Goal: Task Accomplishment & Management: Use online tool/utility

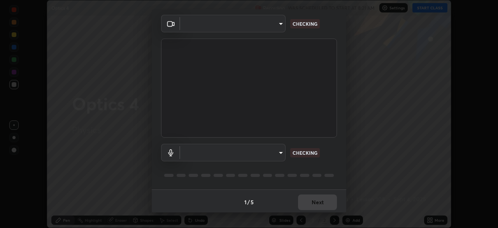
scroll to position [28, 0]
type input "5b992aa0614f8b3d4f44c2af7b6e86d68b9a4b3158581502b975f648e85978ea"
type input "default"
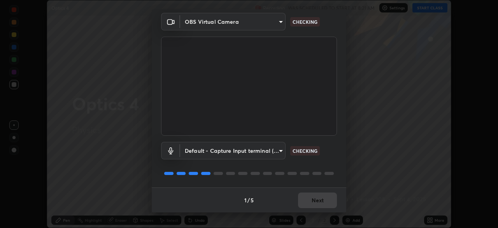
click at [271, 152] on body "Erase all Optics 4 Recording WAS SCHEDULED TO START AT 8:21 AM Settings START C…" at bounding box center [249, 114] width 498 height 228
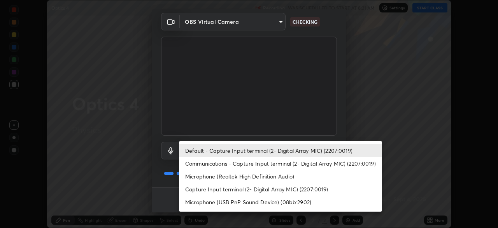
click at [271, 152] on li "Default - Capture Input terminal (2- Digital Array MIC) (2207:0019)" at bounding box center [280, 150] width 203 height 13
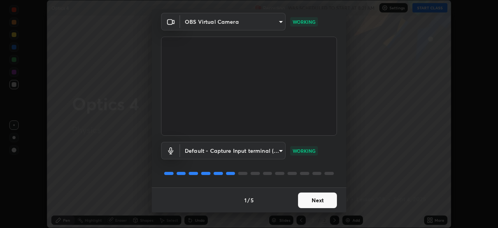
click at [319, 194] on button "Next" at bounding box center [317, 200] width 39 height 16
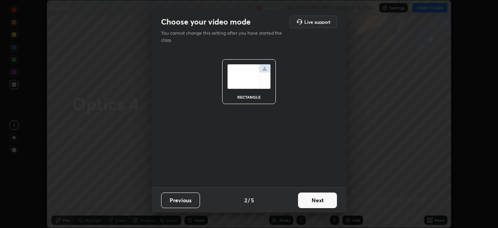
scroll to position [0, 0]
click at [321, 199] on button "Next" at bounding box center [317, 200] width 39 height 16
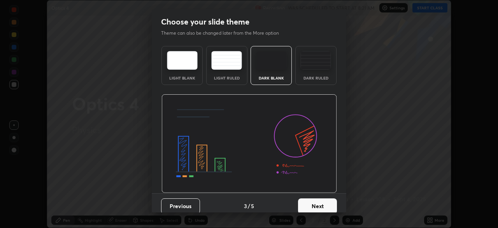
click at [323, 199] on button "Next" at bounding box center [317, 206] width 39 height 16
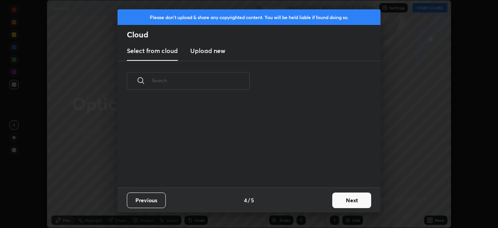
click at [348, 200] on button "Next" at bounding box center [351, 200] width 39 height 16
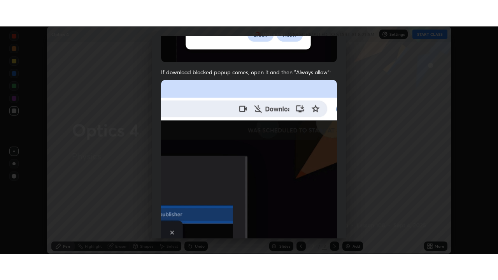
scroll to position [186, 0]
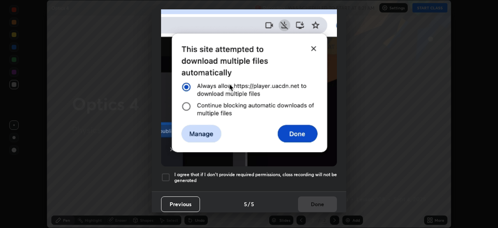
click at [293, 172] on h5 "I agree that if I don't provide required permissions, class recording will not …" at bounding box center [255, 177] width 163 height 12
click at [307, 199] on button "Done" at bounding box center [317, 204] width 39 height 16
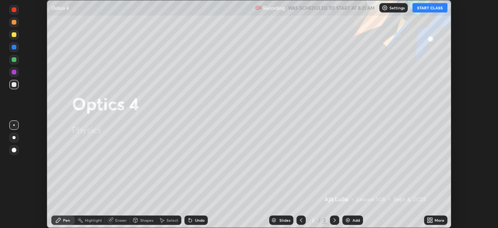
click at [422, 7] on button "START CLASS" at bounding box center [429, 7] width 35 height 9
click at [428, 218] on icon at bounding box center [428, 218] width 2 height 2
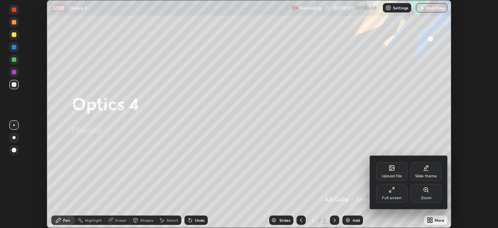
click at [390, 189] on icon at bounding box center [392, 189] width 6 height 6
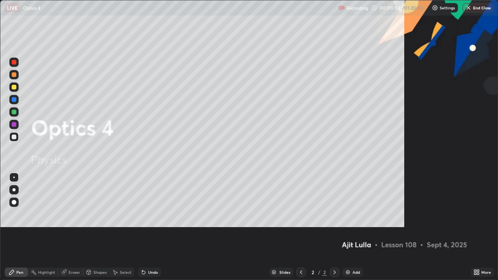
scroll to position [280, 498]
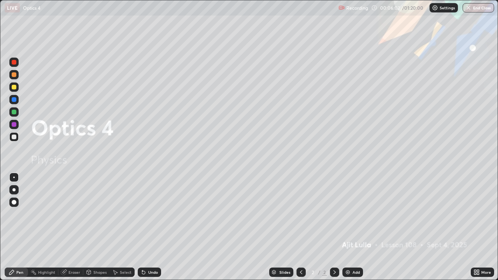
click at [357, 227] on div "Add" at bounding box center [352, 272] width 21 height 9
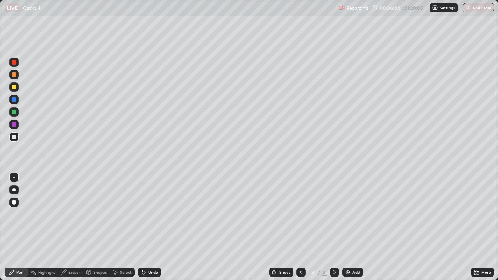
click at [16, 88] on div at bounding box center [14, 87] width 5 height 5
click at [16, 138] on div at bounding box center [14, 137] width 5 height 5
click at [126, 227] on div "Select" at bounding box center [126, 272] width 12 height 4
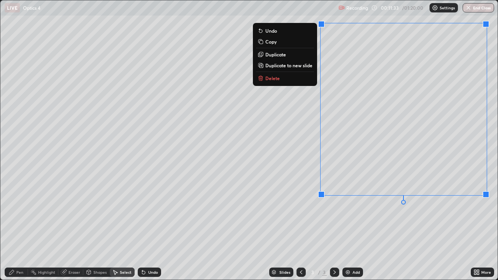
click at [290, 78] on button "Delete" at bounding box center [285, 78] width 58 height 9
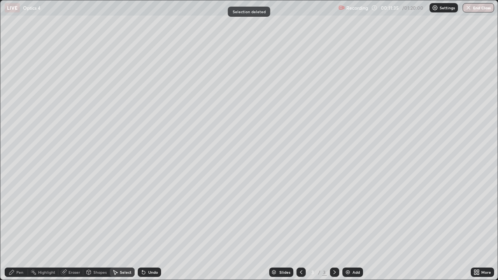
click at [24, 227] on div "Pen" at bounding box center [16, 272] width 23 height 9
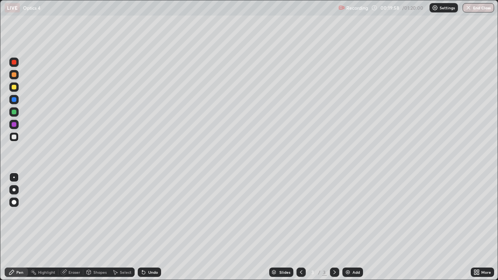
click at [355, 227] on div "Add" at bounding box center [352, 272] width 21 height 9
click at [14, 88] on div at bounding box center [14, 87] width 5 height 5
click at [14, 140] on div at bounding box center [13, 136] width 9 height 9
click at [156, 227] on div "Undo" at bounding box center [149, 272] width 23 height 9
click at [158, 227] on div "Undo" at bounding box center [149, 272] width 23 height 9
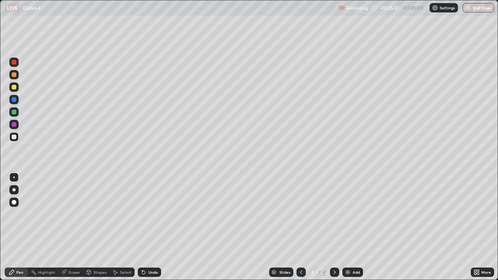
click at [76, 227] on div "Eraser" at bounding box center [74, 272] width 12 height 4
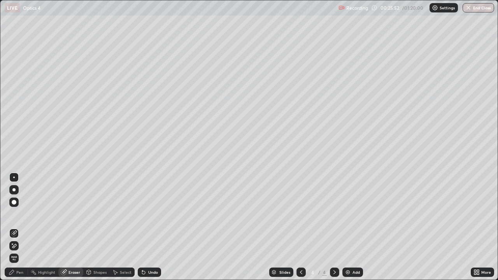
click at [14, 227] on icon at bounding box center [14, 246] width 6 height 7
click at [352, 227] on div "Add" at bounding box center [355, 272] width 7 height 4
click at [23, 227] on div "Pen" at bounding box center [16, 272] width 23 height 9
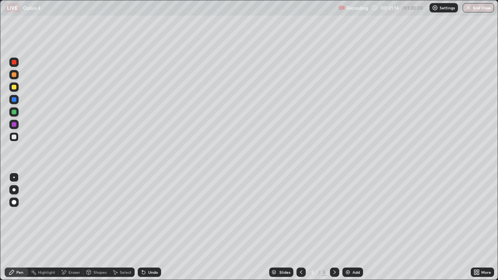
click at [157, 227] on div "Undo" at bounding box center [153, 272] width 10 height 4
click at [356, 227] on div "Add" at bounding box center [352, 272] width 21 height 9
click at [17, 90] on div at bounding box center [13, 86] width 9 height 9
click at [352, 227] on div "Add" at bounding box center [355, 272] width 7 height 4
click at [15, 137] on div at bounding box center [14, 137] width 5 height 5
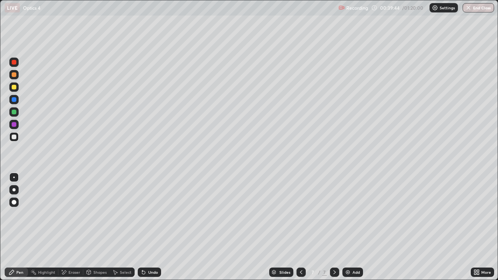
click at [151, 227] on div "Undo" at bounding box center [153, 272] width 10 height 4
click at [152, 227] on div "Undo" at bounding box center [153, 272] width 10 height 4
click at [151, 227] on div "Undo" at bounding box center [153, 272] width 10 height 4
click at [150, 227] on div "Undo" at bounding box center [153, 272] width 10 height 4
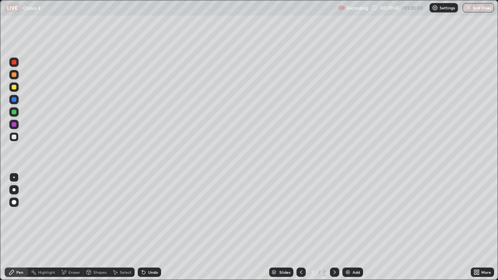
click at [151, 227] on div "Undo" at bounding box center [153, 272] width 10 height 4
click at [150, 227] on div "Undo" at bounding box center [153, 272] width 10 height 4
click at [151, 227] on div "Undo" at bounding box center [149, 272] width 23 height 9
click at [152, 227] on div "Undo" at bounding box center [149, 272] width 23 height 9
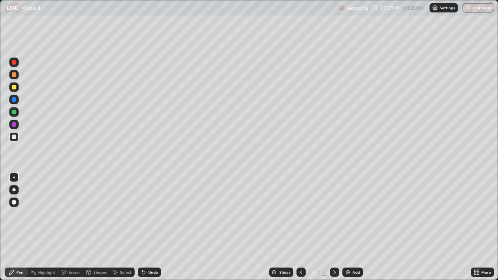
click at [151, 227] on div "Undo" at bounding box center [149, 272] width 23 height 9
click at [150, 227] on div "Undo" at bounding box center [149, 272] width 23 height 9
click at [18, 90] on div at bounding box center [13, 86] width 9 height 9
click at [148, 227] on div "Undo" at bounding box center [153, 272] width 10 height 4
click at [15, 137] on div at bounding box center [14, 137] width 5 height 5
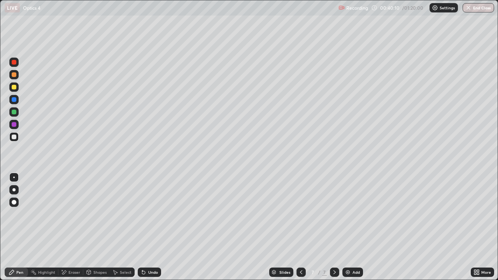
click at [14, 138] on div at bounding box center [14, 137] width 5 height 5
click at [145, 227] on div "Undo" at bounding box center [149, 272] width 23 height 9
click at [149, 227] on div "Undo" at bounding box center [153, 272] width 10 height 4
click at [70, 227] on div "Eraser" at bounding box center [70, 272] width 25 height 9
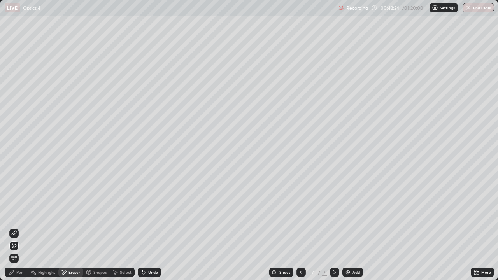
click at [17, 227] on span "Erase all" at bounding box center [14, 258] width 9 height 5
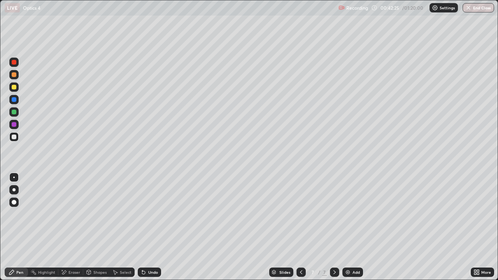
click at [19, 227] on div "Pen" at bounding box center [19, 272] width 7 height 4
click at [14, 87] on div at bounding box center [14, 87] width 5 height 5
click at [14, 137] on div at bounding box center [14, 137] width 5 height 5
click at [68, 227] on div "Eraser" at bounding box center [70, 272] width 25 height 9
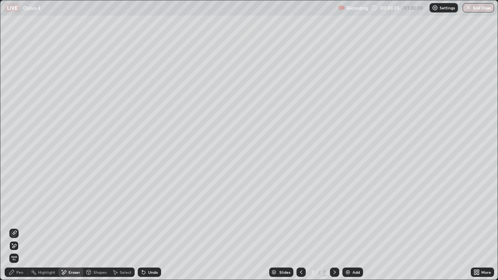
click at [13, 227] on icon at bounding box center [14, 233] width 4 height 4
click at [17, 227] on div "Pen" at bounding box center [16, 272] width 23 height 9
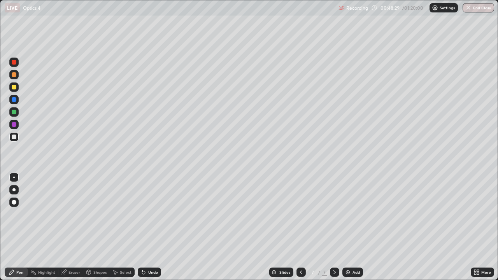
click at [356, 227] on div "Add" at bounding box center [352, 272] width 21 height 9
click at [14, 88] on div at bounding box center [14, 87] width 5 height 5
click at [148, 227] on div "Undo" at bounding box center [153, 272] width 10 height 4
click at [149, 227] on div "Undo" at bounding box center [153, 272] width 10 height 4
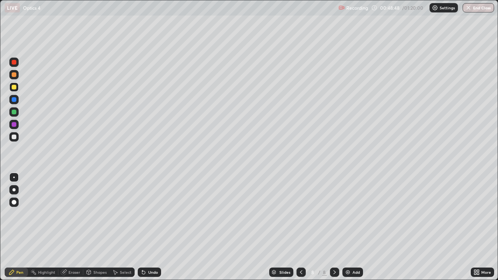
click at [149, 227] on div "Undo" at bounding box center [153, 272] width 10 height 4
click at [149, 227] on div "Undo" at bounding box center [149, 272] width 23 height 9
click at [150, 227] on div "Undo" at bounding box center [149, 272] width 23 height 9
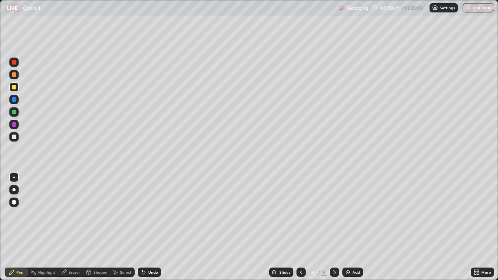
click at [148, 227] on div "Undo" at bounding box center [149, 272] width 23 height 9
click at [149, 227] on div "Undo" at bounding box center [149, 272] width 23 height 9
click at [300, 227] on icon at bounding box center [301, 272] width 6 height 6
click at [334, 227] on icon at bounding box center [334, 272] width 6 height 6
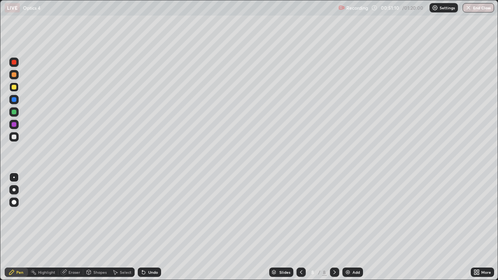
click at [302, 227] on icon at bounding box center [301, 272] width 6 height 6
click at [337, 227] on icon at bounding box center [334, 272] width 6 height 6
click at [476, 8] on button "End Class" at bounding box center [478, 7] width 32 height 9
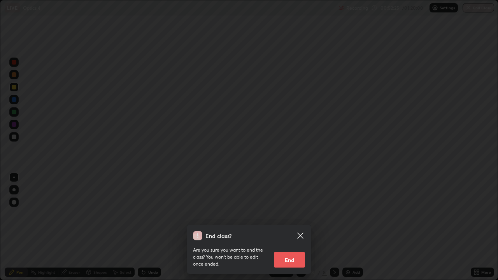
click at [301, 227] on button "End" at bounding box center [289, 260] width 31 height 16
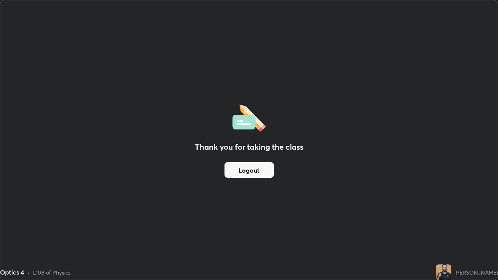
click at [259, 169] on button "Logout" at bounding box center [248, 170] width 49 height 16
